Goal: Feedback & Contribution: Submit feedback/report problem

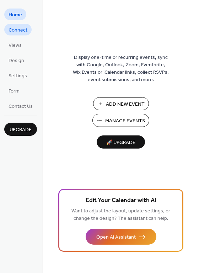
click at [15, 33] on span "Connect" at bounding box center [18, 30] width 19 height 7
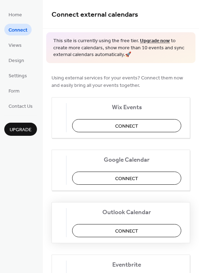
scroll to position [89, 0]
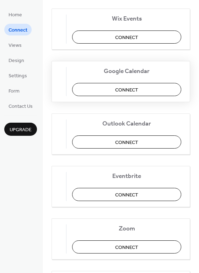
click at [153, 92] on button "Connect" at bounding box center [126, 89] width 109 height 13
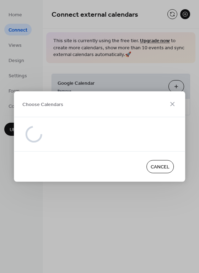
scroll to position [0, 0]
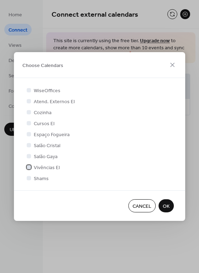
click at [28, 167] on div at bounding box center [29, 167] width 4 height 4
click at [29, 100] on div at bounding box center [29, 101] width 4 height 4
click at [29, 101] on div at bounding box center [29, 101] width 4 height 4
click at [29, 100] on div at bounding box center [28, 101] width 7 height 7
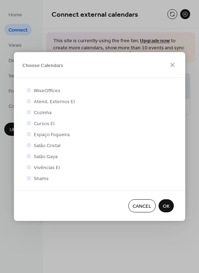
click at [28, 101] on div at bounding box center [29, 101] width 4 height 4
click at [28, 168] on icon at bounding box center [28, 167] width 3 height 3
click at [28, 102] on div at bounding box center [29, 101] width 4 height 4
click at [28, 166] on div at bounding box center [29, 167] width 4 height 4
click at [30, 168] on div at bounding box center [29, 167] width 4 height 4
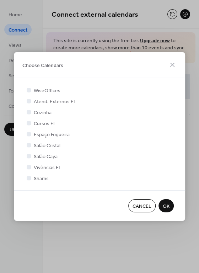
click at [30, 167] on div at bounding box center [29, 167] width 4 height 4
drag, startPoint x: 30, startPoint y: 167, endPoint x: 37, endPoint y: 167, distance: 7.5
click at [37, 167] on label "Vivências EI" at bounding box center [42, 167] width 34 height 7
click at [167, 203] on span "OK" at bounding box center [165, 206] width 7 height 7
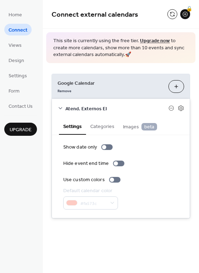
click at [178, 88] on button "Choose Calendars" at bounding box center [176, 86] width 16 height 13
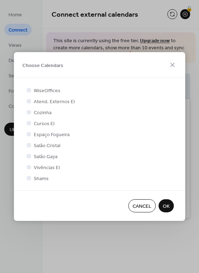
click at [28, 166] on div at bounding box center [29, 167] width 4 height 4
drag, startPoint x: 29, startPoint y: 168, endPoint x: 51, endPoint y: 175, distance: 22.2
click at [30, 169] on div at bounding box center [29, 167] width 4 height 4
click at [135, 208] on span "Cancel" at bounding box center [141, 206] width 19 height 7
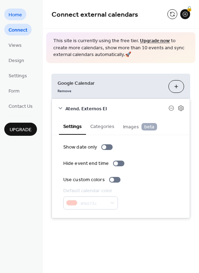
click at [12, 13] on span "Home" at bounding box center [15, 14] width 13 height 7
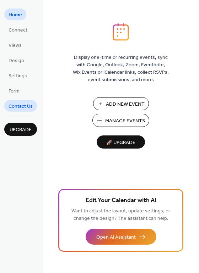
click at [20, 105] on span "Contact Us" at bounding box center [21, 106] width 24 height 7
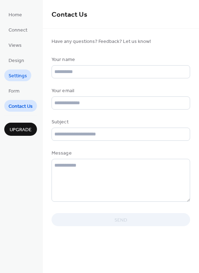
click at [17, 78] on span "Settings" at bounding box center [18, 75] width 18 height 7
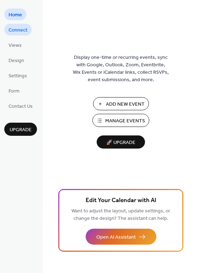
click at [15, 33] on span "Connect" at bounding box center [18, 30] width 19 height 7
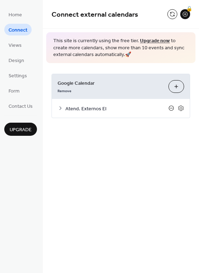
click at [171, 108] on icon at bounding box center [171, 108] width 6 height 6
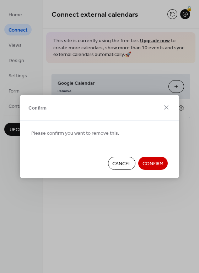
click at [156, 164] on span "Confirm" at bounding box center [152, 163] width 21 height 7
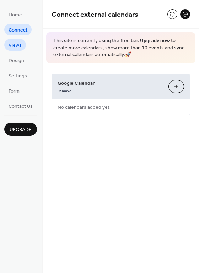
click at [18, 47] on span "Views" at bounding box center [15, 45] width 13 height 7
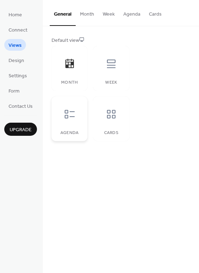
click at [67, 120] on div at bounding box center [69, 114] width 21 height 21
click at [21, 75] on span "Settings" at bounding box center [18, 75] width 18 height 7
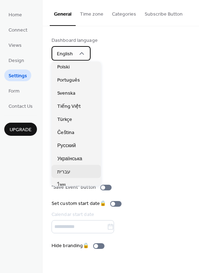
scroll to position [89, 0]
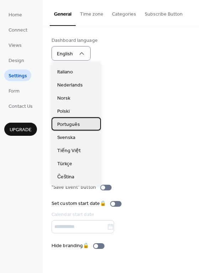
click at [75, 124] on span "Português" at bounding box center [68, 124] width 23 height 7
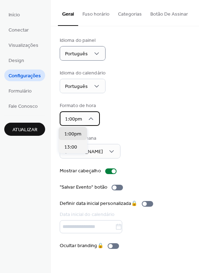
click at [83, 122] on div "1:00pm" at bounding box center [80, 118] width 40 height 15
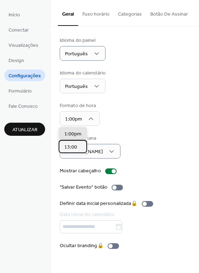
click at [75, 146] on span "13:00" at bounding box center [70, 147] width 13 height 7
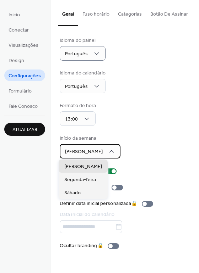
click at [83, 153] on span "Domingo" at bounding box center [84, 152] width 38 height 10
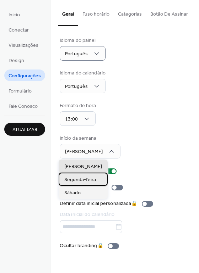
click at [87, 177] on span "Segunda-feira" at bounding box center [80, 179] width 32 height 7
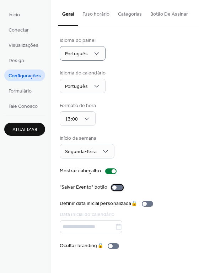
click at [118, 188] on div at bounding box center [116, 188] width 11 height 6
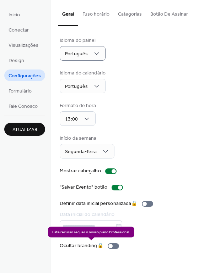
click at [112, 246] on div "Ocultar branding 🔒" at bounding box center [91, 245] width 62 height 7
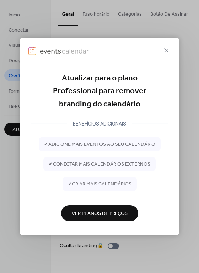
click at [191, 115] on div "Atualizar para o plano Professional para remover branding do calendário BENEFÍC…" at bounding box center [99, 136] width 199 height 273
click at [14, 95] on div "Atualizar para o plano Professional para remover branding do calendário BENEFÍC…" at bounding box center [99, 136] width 199 height 273
drag, startPoint x: 118, startPoint y: 150, endPoint x: 122, endPoint y: 165, distance: 15.4
click at [118, 150] on div "✔ adicione mais eventos ao seu calendário" at bounding box center [100, 144] width 122 height 15
drag, startPoint x: 119, startPoint y: 214, endPoint x: 121, endPoint y: 210, distance: 4.6
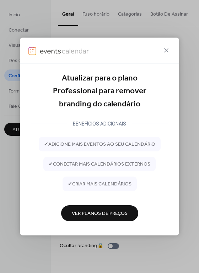
click at [120, 213] on span "Ver Planos de Preços" at bounding box center [100, 213] width 56 height 7
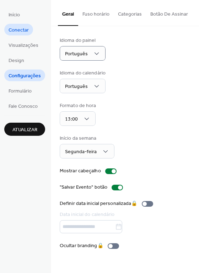
click at [21, 30] on span "Conectar" at bounding box center [19, 30] width 20 height 7
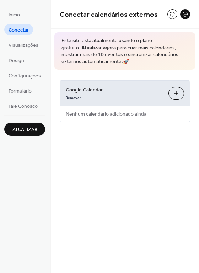
click at [178, 95] on button "Selecionar Calendários" at bounding box center [176, 93] width 16 height 13
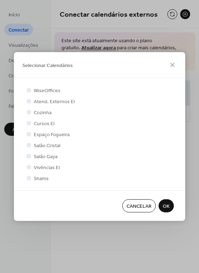
click at [169, 65] on icon at bounding box center [172, 65] width 9 height 9
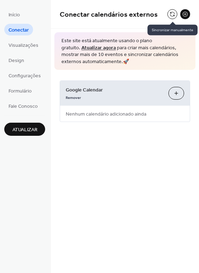
click at [171, 12] on button at bounding box center [172, 14] width 10 height 10
click at [184, 16] on button at bounding box center [185, 14] width 10 height 10
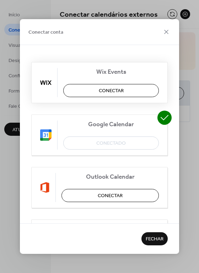
click at [124, 90] on button "Conectar" at bounding box center [110, 90] width 95 height 13
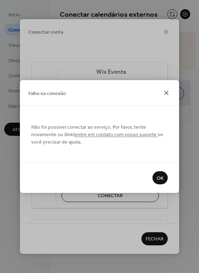
click at [165, 92] on icon at bounding box center [166, 93] width 9 height 9
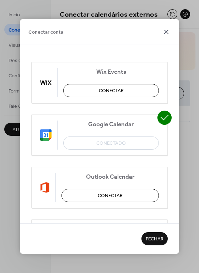
click at [163, 30] on icon at bounding box center [166, 32] width 9 height 9
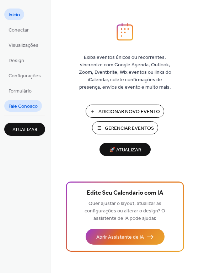
click at [18, 106] on span "Fale Conosco" at bounding box center [23, 106] width 29 height 7
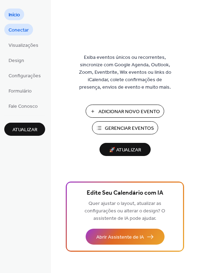
click at [21, 33] on span "Conectar" at bounding box center [19, 30] width 20 height 7
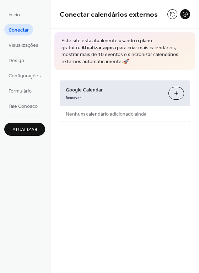
click at [177, 94] on button "Selecionar Calendários" at bounding box center [176, 93] width 16 height 13
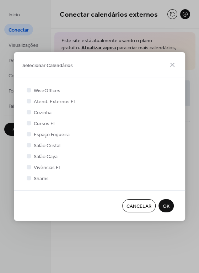
click at [120, 37] on div "Selecionar Calendários WiseOffices Atend. Externos EI Cozinha Cursos EI Espaço …" at bounding box center [99, 136] width 199 height 273
click at [170, 65] on icon at bounding box center [172, 65] width 9 height 9
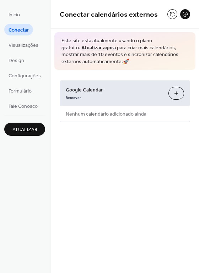
click at [116, 43] on link "Atualizar agora" at bounding box center [98, 48] width 34 height 10
click at [28, 74] on span "Configurações" at bounding box center [25, 75] width 32 height 7
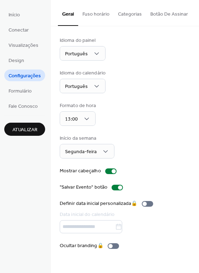
click at [97, 15] on button "Fuso horário" at bounding box center [95, 12] width 35 height 25
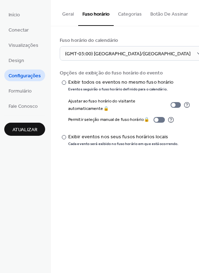
click at [131, 13] on button "Categorias" at bounding box center [130, 12] width 32 height 25
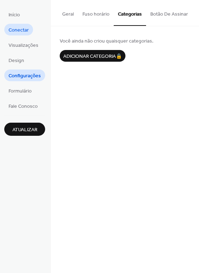
click at [24, 32] on span "Conectar" at bounding box center [19, 30] width 20 height 7
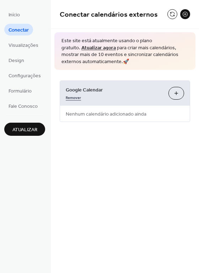
click at [118, 114] on span "Nenhum calendário adicionado ainda" at bounding box center [106, 114] width 92 height 16
click at [69, 95] on link "Remover" at bounding box center [73, 96] width 15 height 7
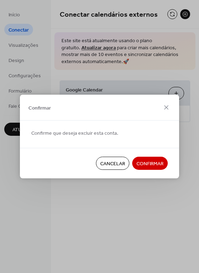
click at [153, 164] on span "Confirmar" at bounding box center [149, 163] width 27 height 7
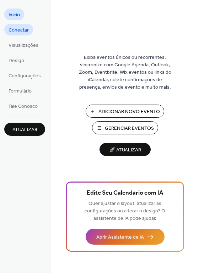
click at [22, 27] on span "Conectar" at bounding box center [19, 30] width 20 height 7
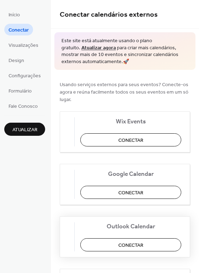
scroll to position [89, 0]
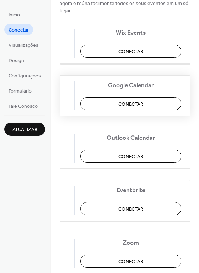
click at [117, 104] on button "Conectar" at bounding box center [130, 103] width 101 height 13
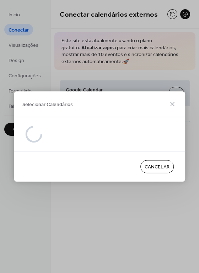
scroll to position [0, 0]
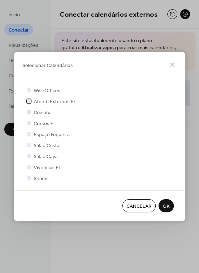
drag, startPoint x: 28, startPoint y: 101, endPoint x: 30, endPoint y: 115, distance: 14.0
click at [29, 102] on div at bounding box center [29, 101] width 4 height 4
drag, startPoint x: 28, startPoint y: 119, endPoint x: 29, endPoint y: 123, distance: 4.6
click at [28, 120] on div at bounding box center [28, 123] width 7 height 7
click at [29, 125] on div at bounding box center [29, 123] width 4 height 4
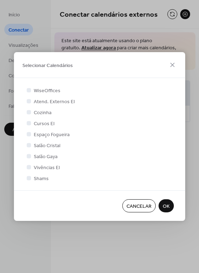
click at [29, 123] on div at bounding box center [29, 123] width 4 height 4
drag, startPoint x: 29, startPoint y: 122, endPoint x: 41, endPoint y: 120, distance: 11.6
click at [41, 120] on label "Cursos EI" at bounding box center [39, 123] width 29 height 7
click at [176, 66] on icon at bounding box center [172, 65] width 9 height 9
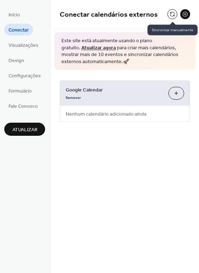
click at [173, 15] on button at bounding box center [172, 14] width 10 height 10
click at [173, 16] on button at bounding box center [172, 14] width 10 height 10
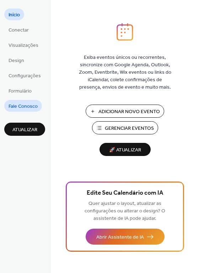
click at [32, 103] on span "Fale Conosco" at bounding box center [23, 106] width 29 height 7
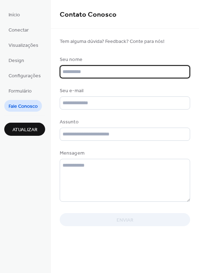
drag, startPoint x: 82, startPoint y: 75, endPoint x: 83, endPoint y: 70, distance: 4.9
click at [82, 69] on input "text" at bounding box center [125, 71] width 130 height 13
type input "**********"
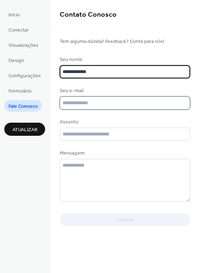
click at [87, 102] on input "text" at bounding box center [125, 103] width 130 height 13
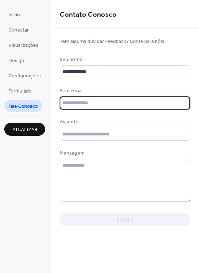
type input "**********"
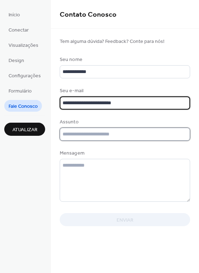
click at [119, 135] on input "text" at bounding box center [125, 134] width 130 height 13
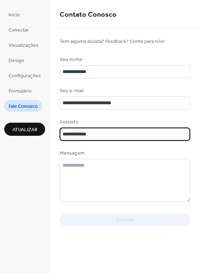
type input "**********"
